Goal: Information Seeking & Learning: Learn about a topic

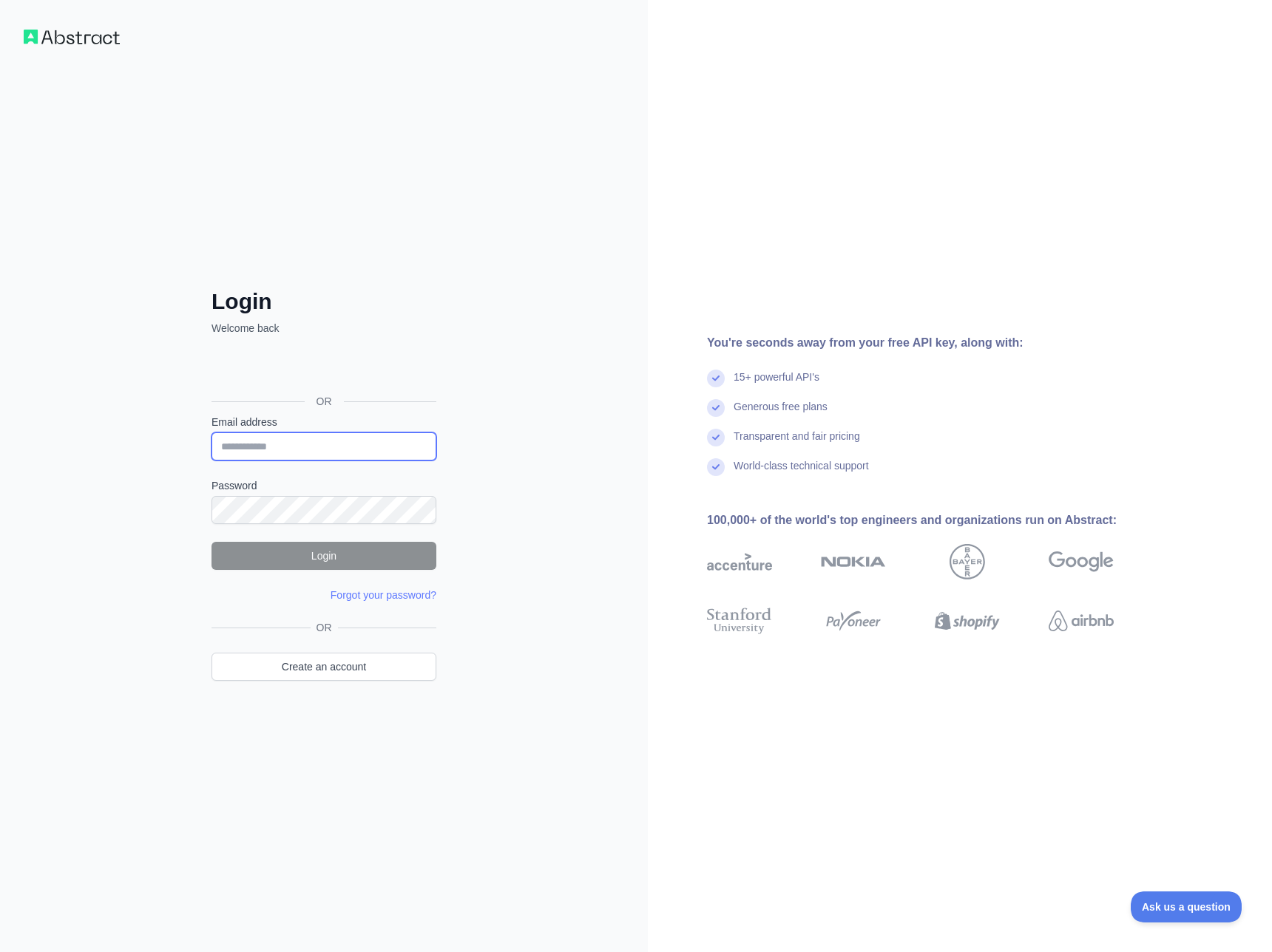
click at [306, 451] on input "Email address" at bounding box center [323, 447] width 225 height 28
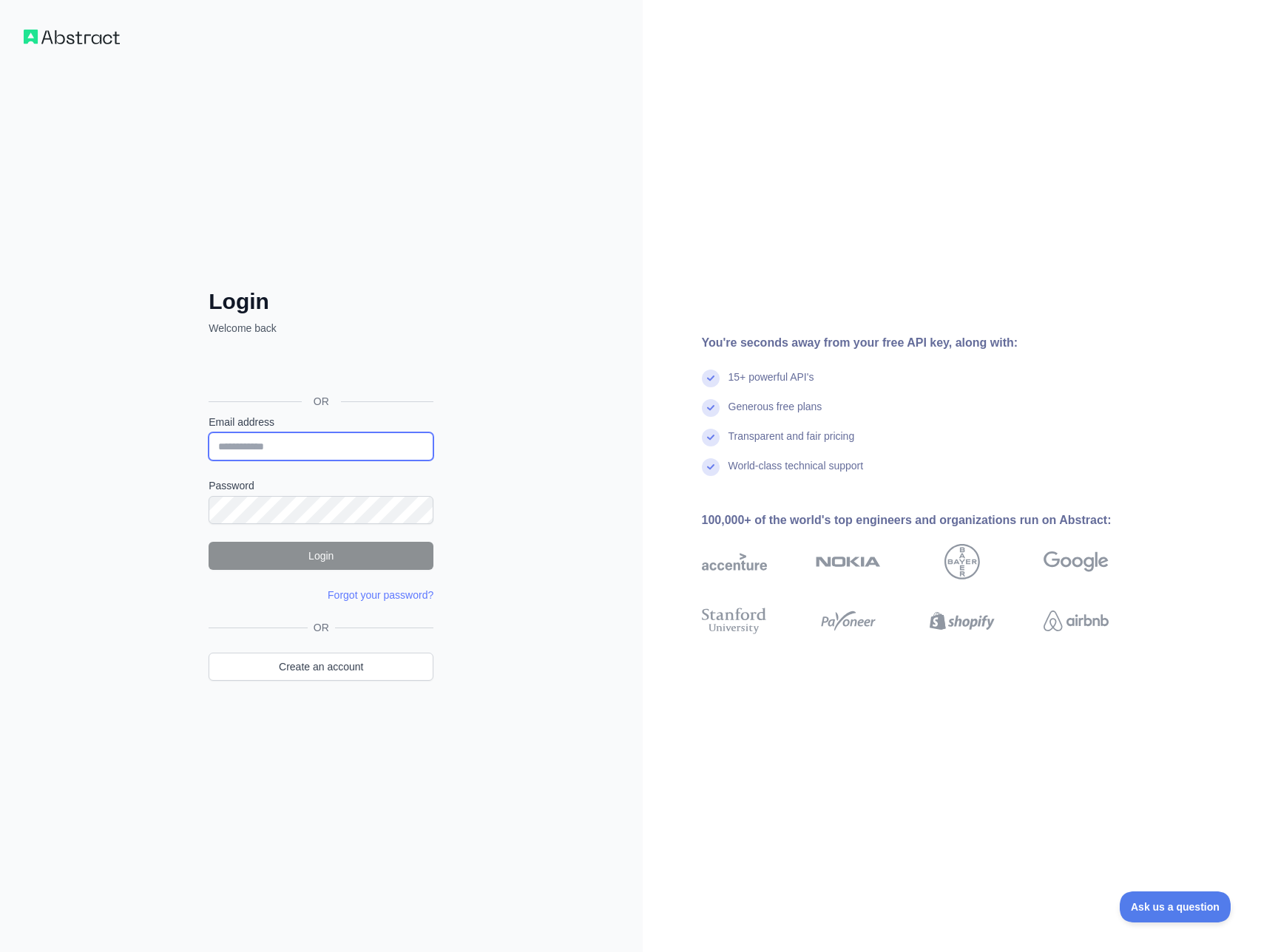
type input "**********"
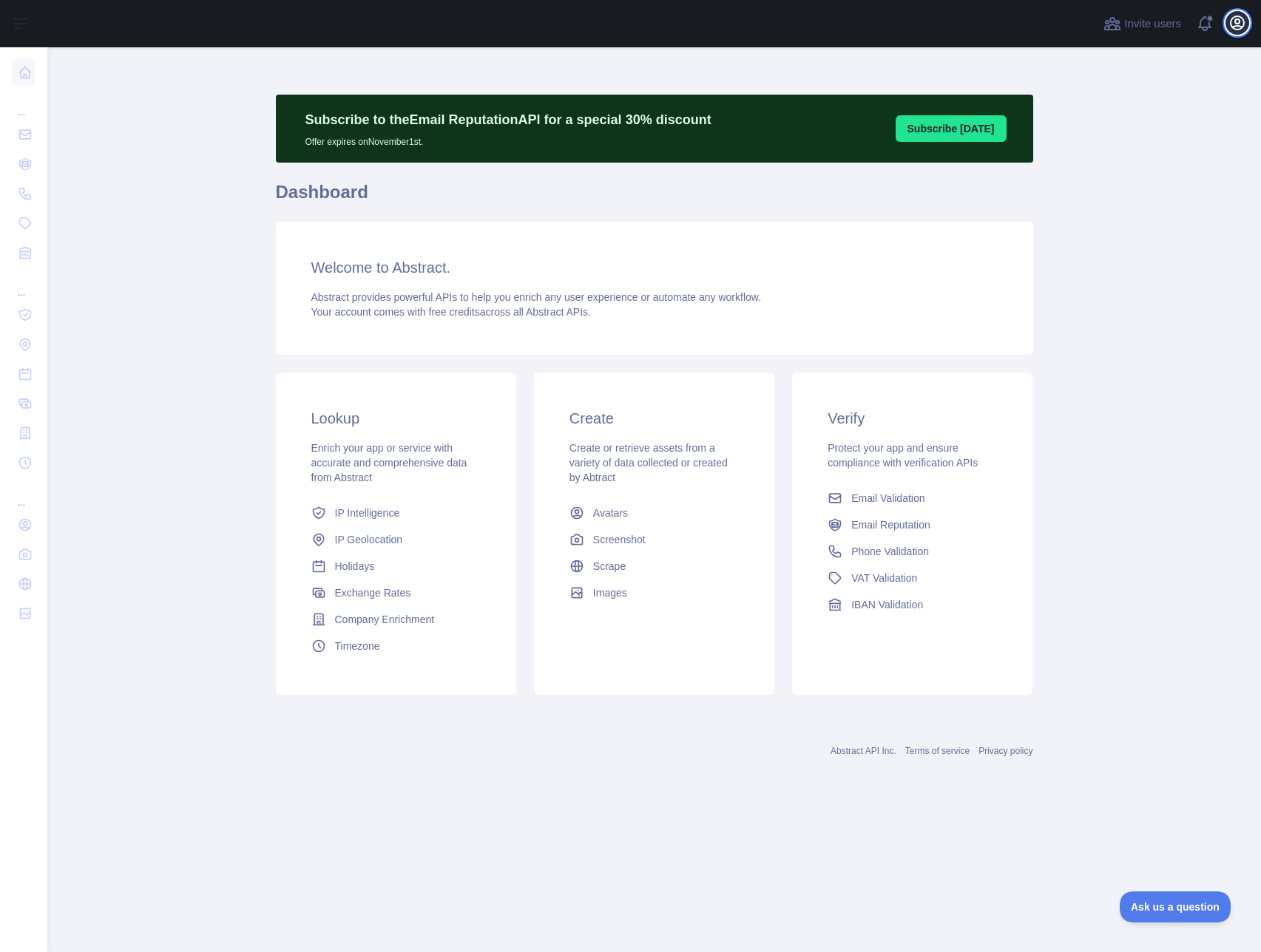
click at [1244, 18] on icon "button" at bounding box center [1237, 23] width 18 height 18
click at [1109, 155] on button "Billing" at bounding box center [1166, 160] width 166 height 27
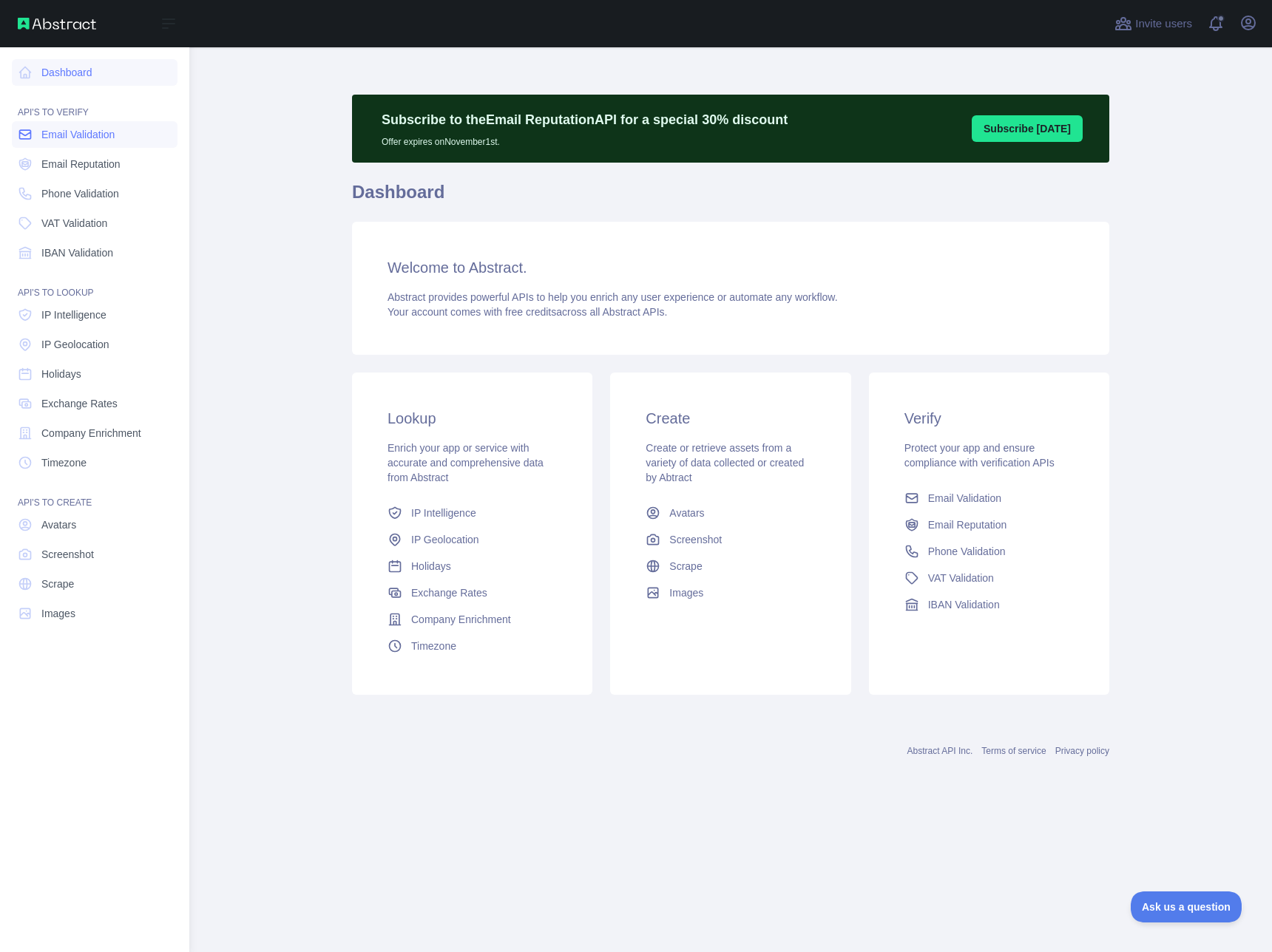
click at [104, 137] on span "Email Validation" at bounding box center [78, 134] width 73 height 15
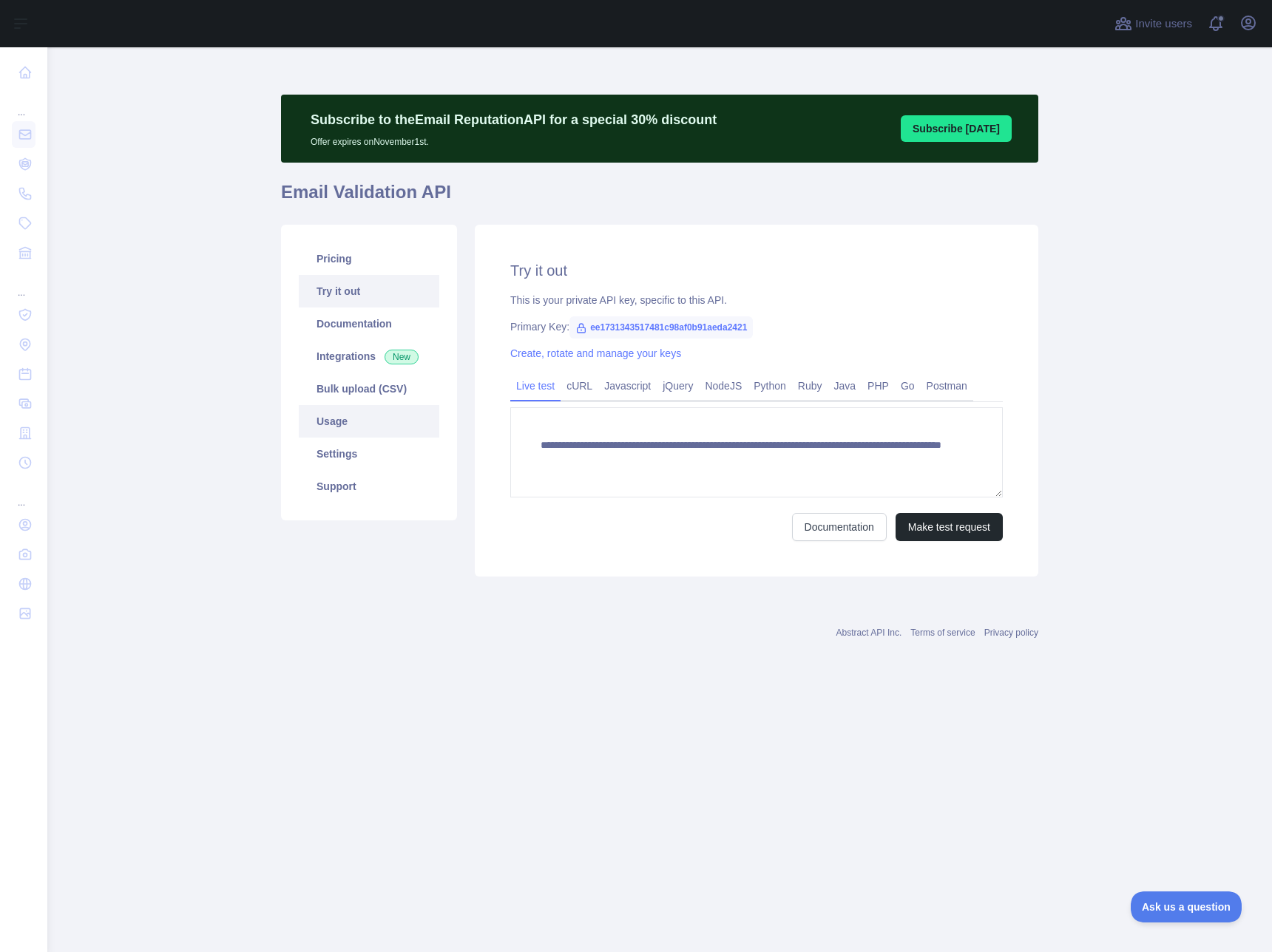
click at [340, 425] on link "Usage" at bounding box center [368, 421] width 141 height 32
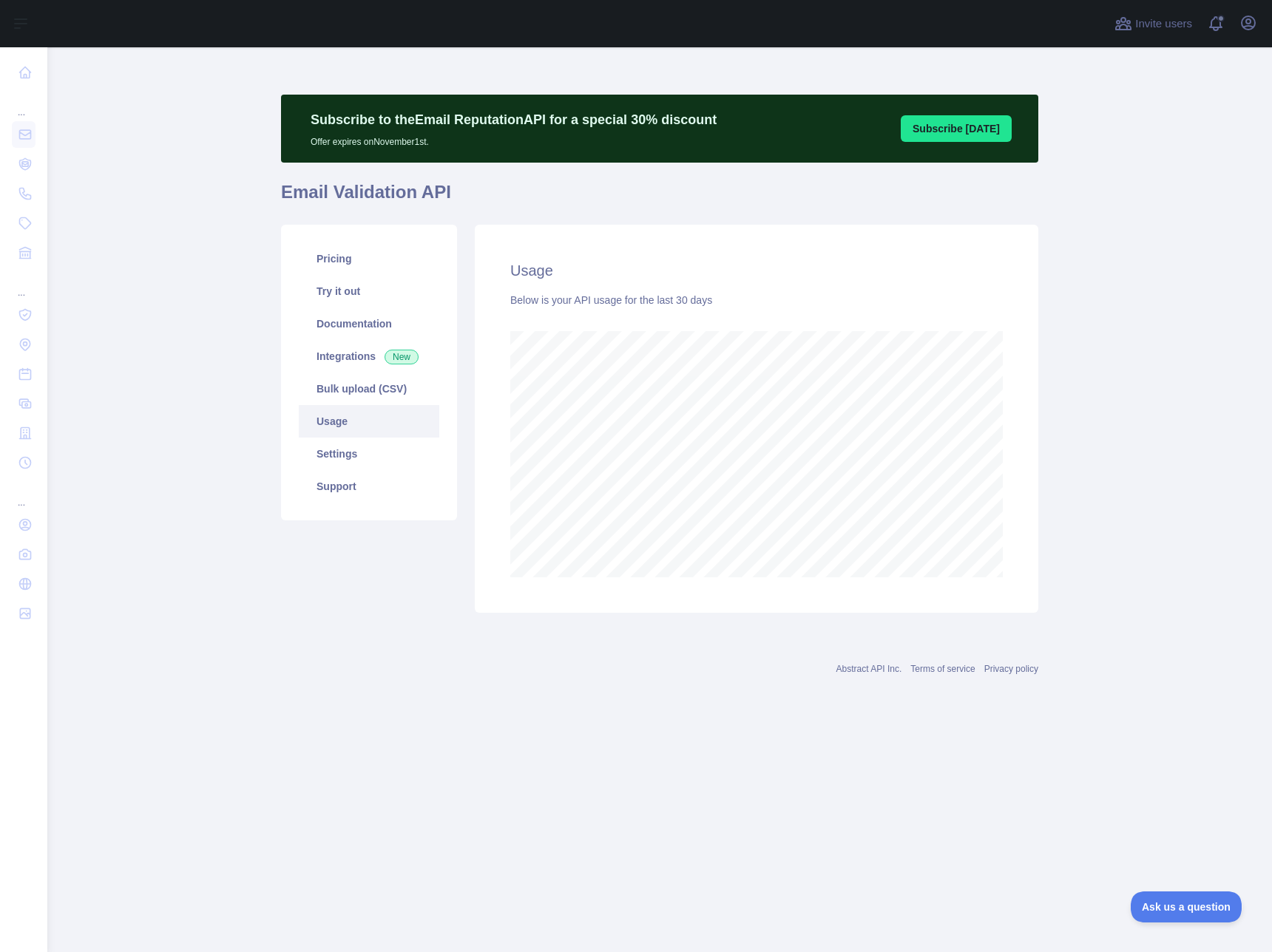
scroll to position [905, 1224]
click at [1120, 441] on main "Subscribe to the Email Reputation API for a special 30 % discount Offer expires…" at bounding box center [659, 499] width 1224 height 905
click at [1032, 436] on div "Usage Below is your API usage for the last 30 days" at bounding box center [757, 418] width 564 height 388
click at [349, 457] on link "Settings" at bounding box center [368, 453] width 141 height 32
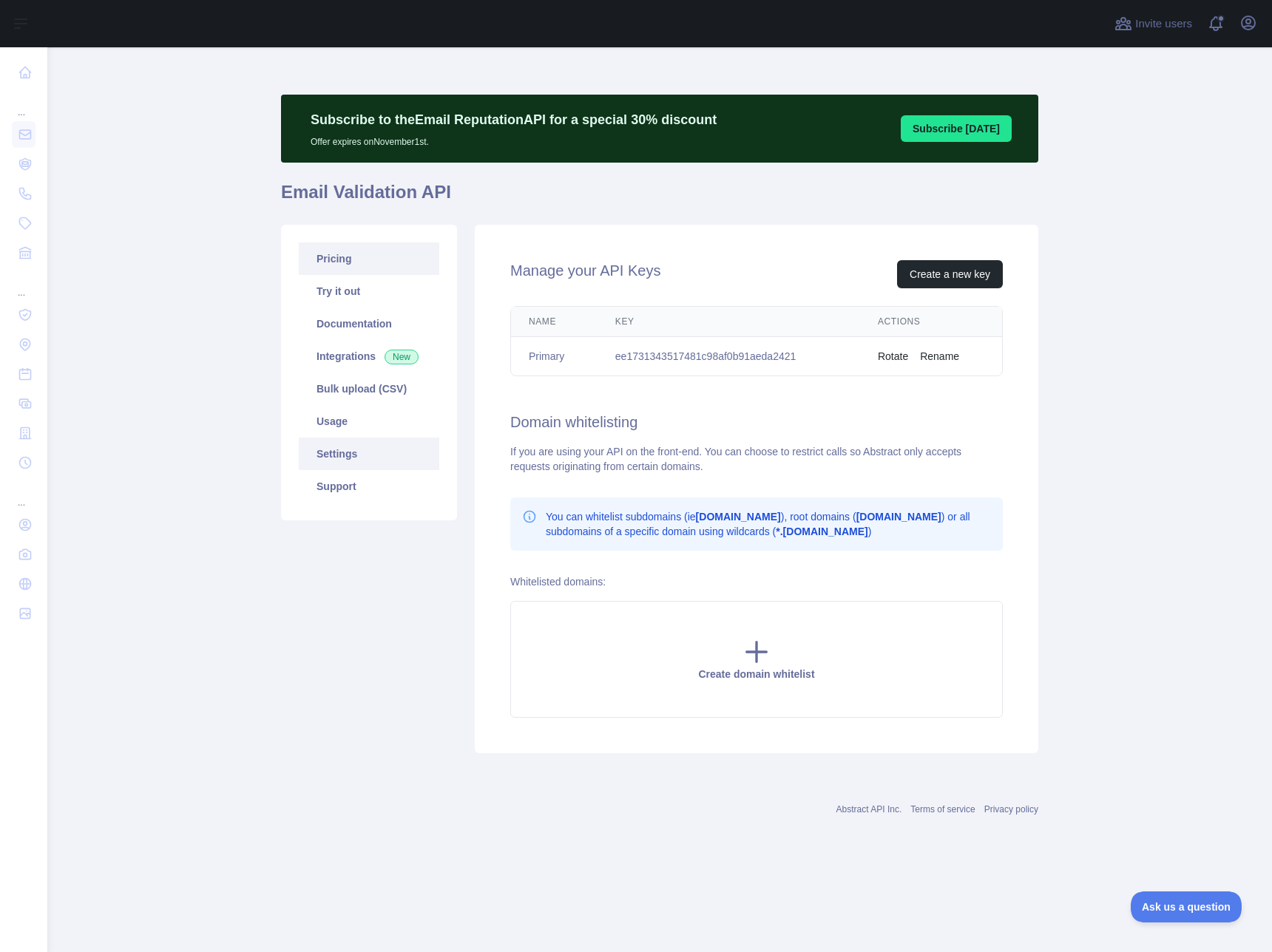
click at [351, 259] on link "Pricing" at bounding box center [368, 258] width 141 height 32
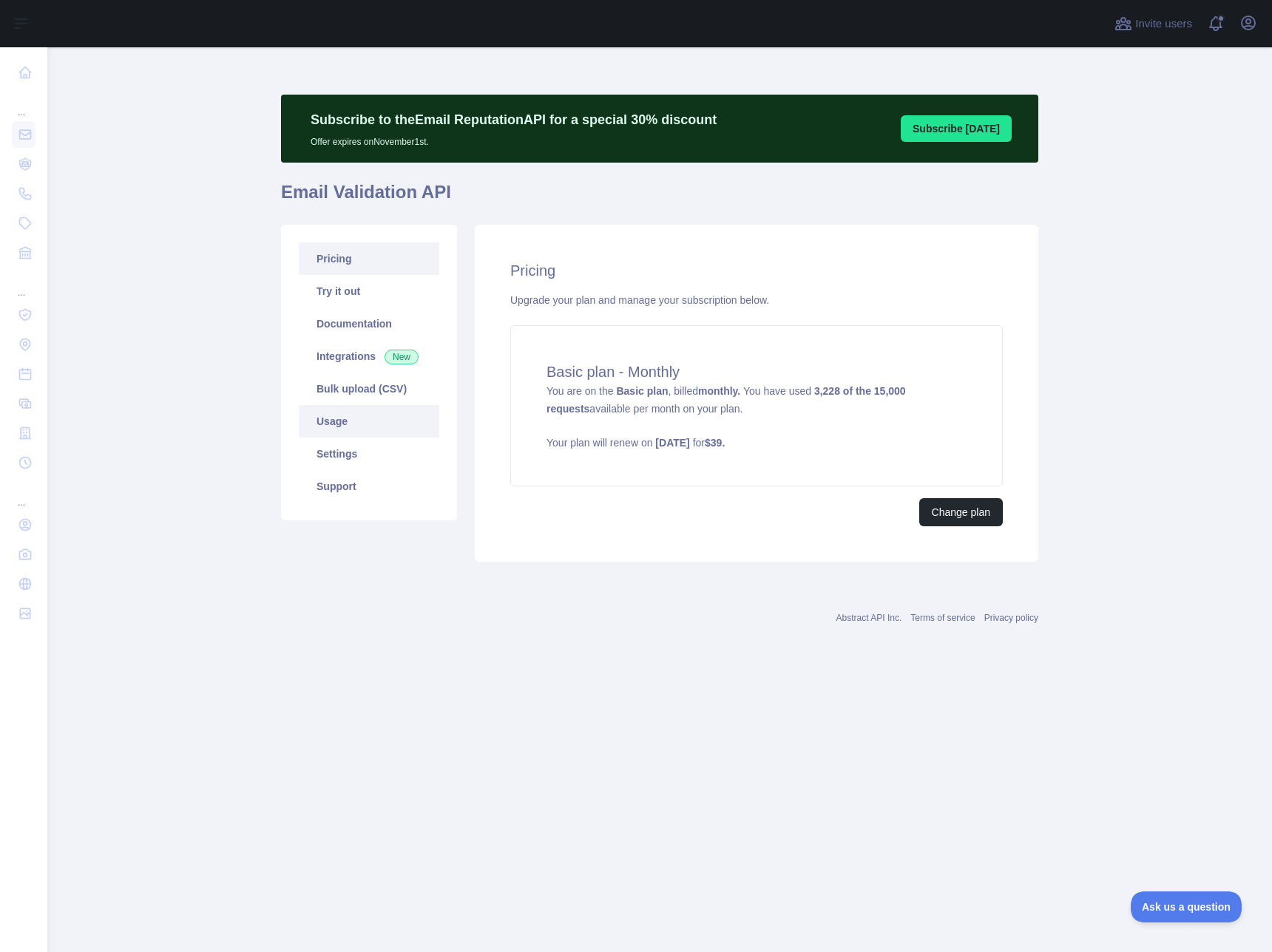
click at [327, 418] on link "Usage" at bounding box center [368, 421] width 141 height 32
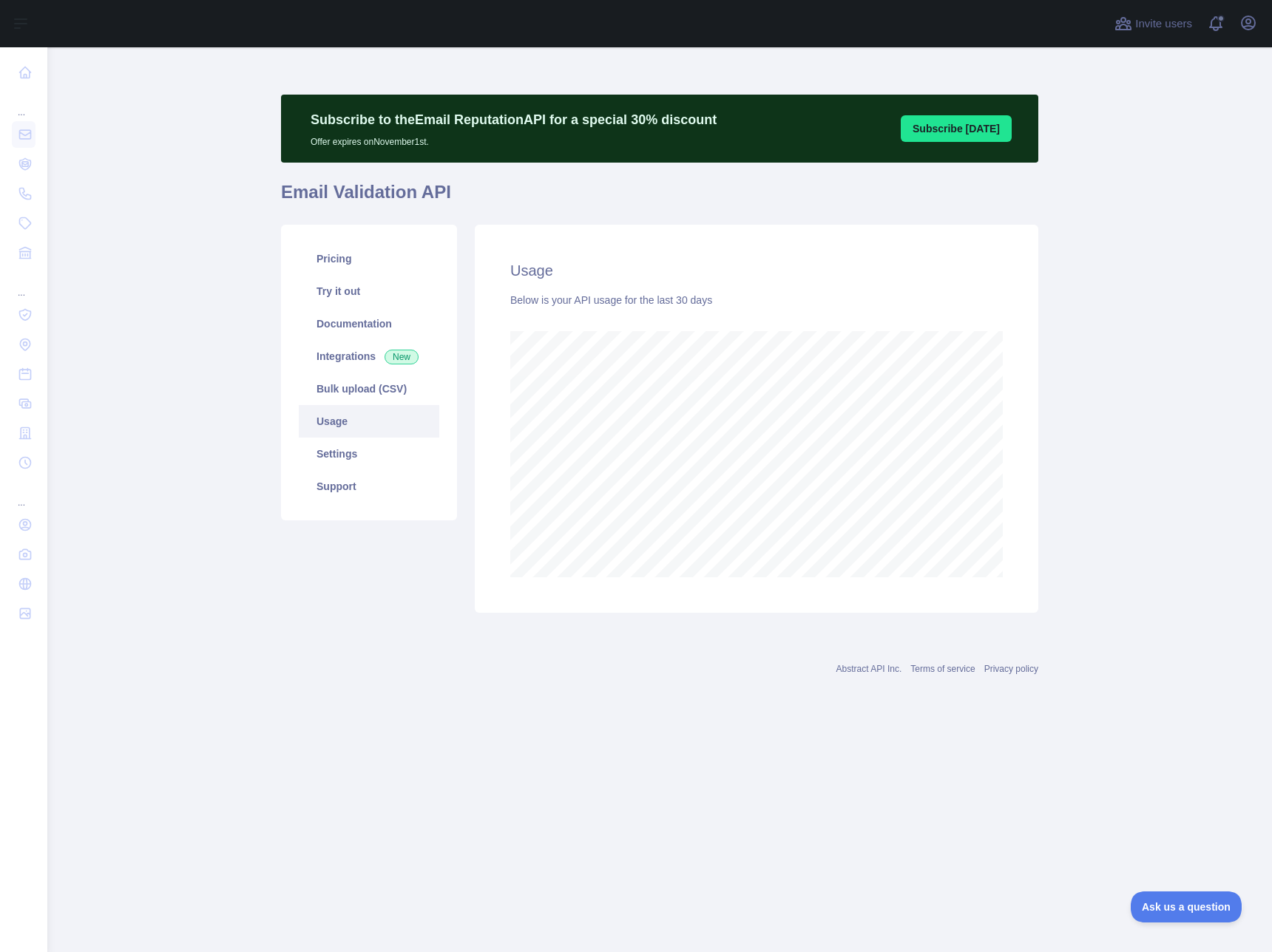
scroll to position [905, 1224]
drag, startPoint x: 1077, startPoint y: 569, endPoint x: 1015, endPoint y: 519, distance: 79.6
click at [1077, 568] on main "Subscribe to the Email Reputation API for a special 30 % discount Offer expires…" at bounding box center [659, 499] width 1224 height 905
click at [333, 257] on link "Pricing" at bounding box center [368, 258] width 141 height 32
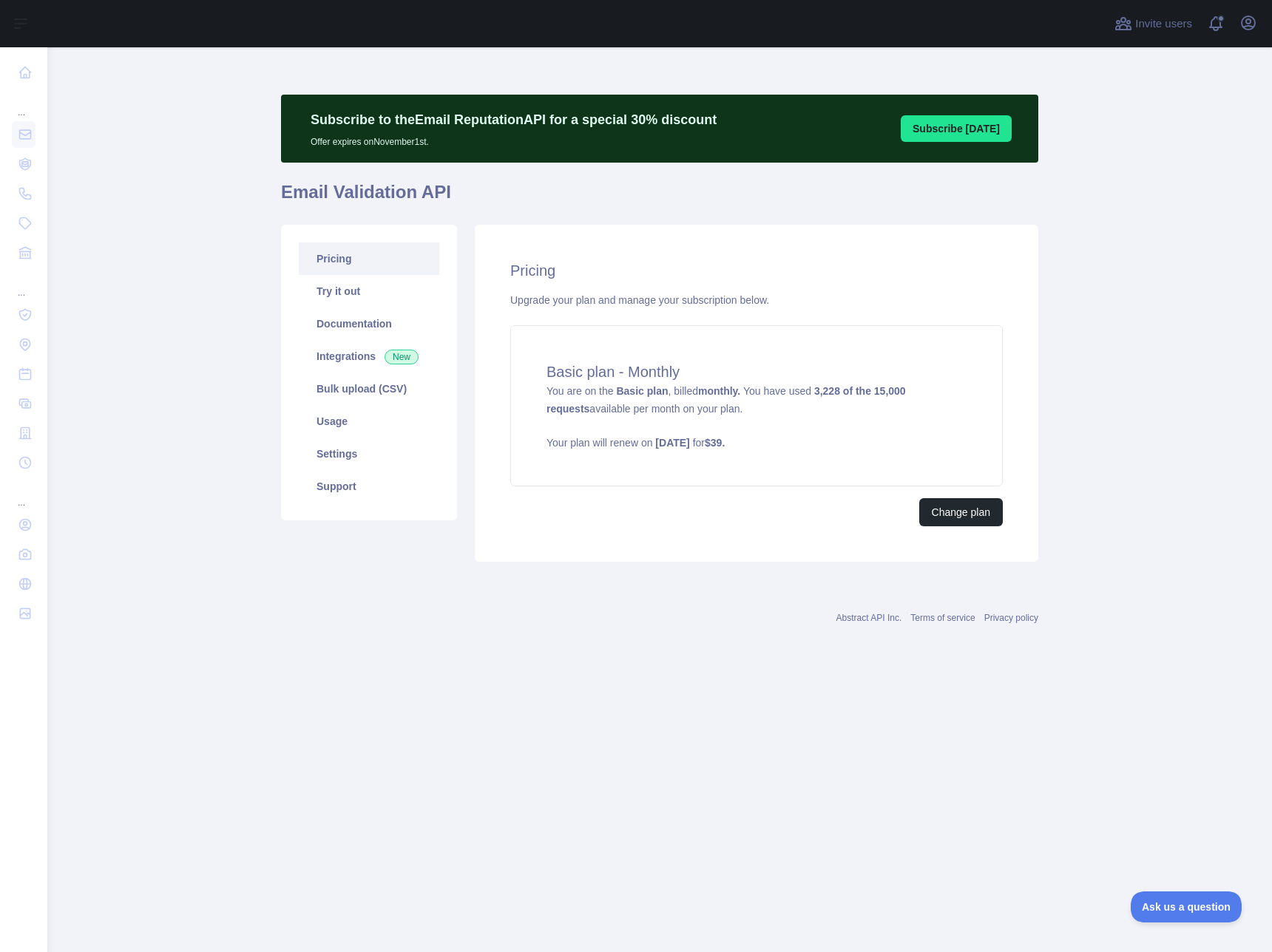
drag, startPoint x: 1154, startPoint y: 343, endPoint x: 1152, endPoint y: 374, distance: 31.1
click at [1154, 343] on main "Subscribe to the Email Reputation API for a special 30 % discount Offer expires…" at bounding box center [659, 499] width 1224 height 905
